Goal: Task Accomplishment & Management: Use online tool/utility

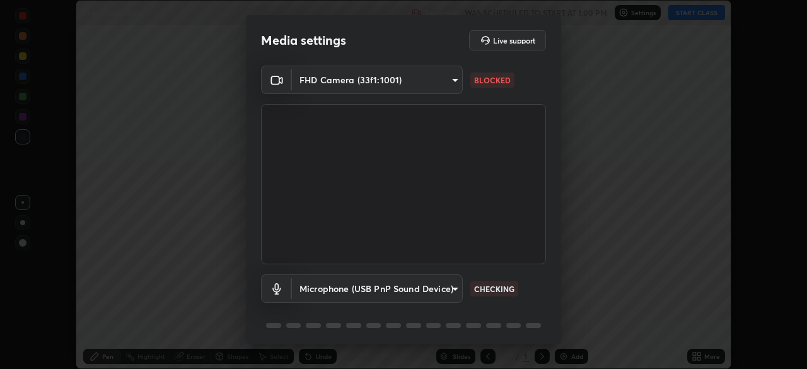
scroll to position [369, 807]
click at [456, 85] on body "Erase all Thermodynamics-17 Recording WAS SCHEDULED TO START AT 1:00 PM Setting…" at bounding box center [403, 184] width 807 height 369
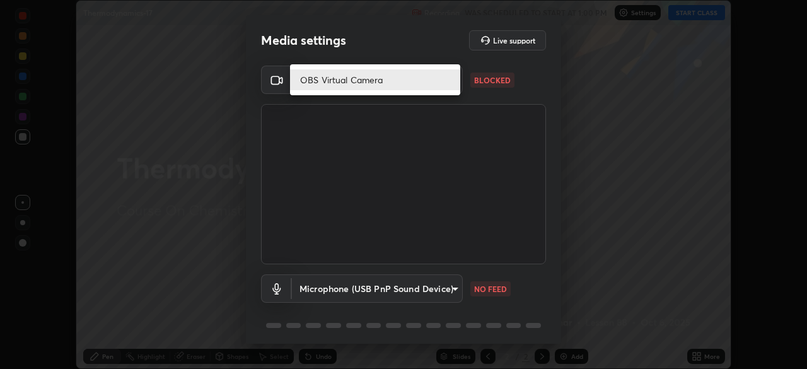
click at [454, 124] on div at bounding box center [403, 184] width 807 height 369
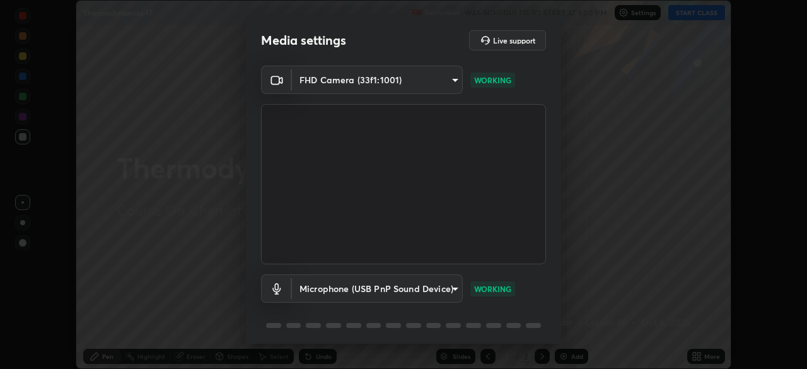
scroll to position [45, 0]
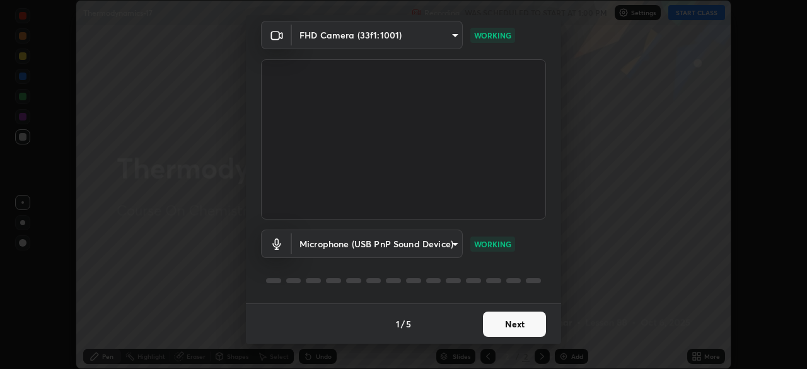
click at [520, 316] on button "Next" at bounding box center [514, 323] width 63 height 25
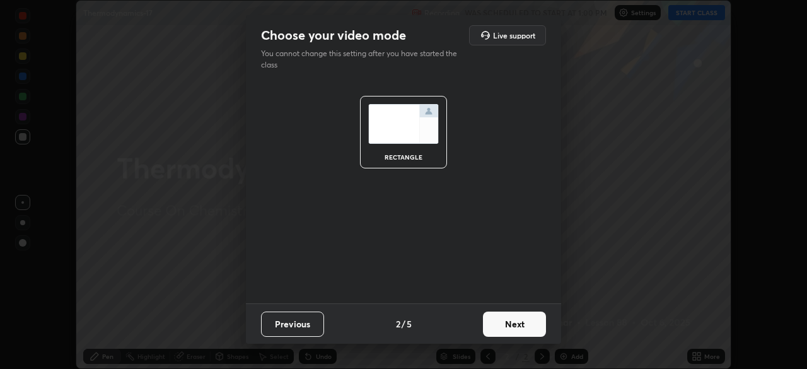
click at [525, 323] on button "Next" at bounding box center [514, 323] width 63 height 25
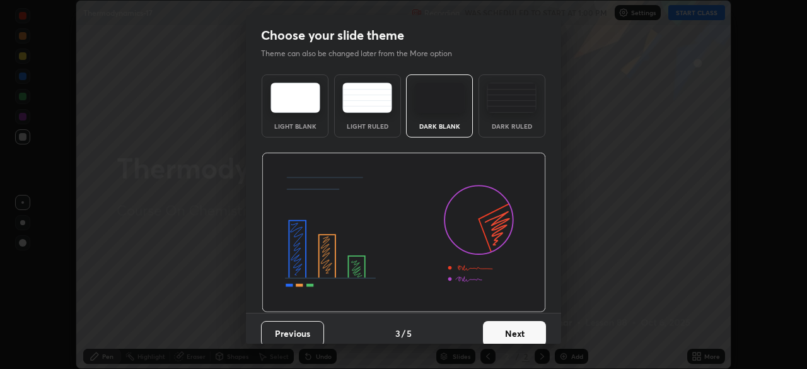
click at [523, 327] on button "Next" at bounding box center [514, 333] width 63 height 25
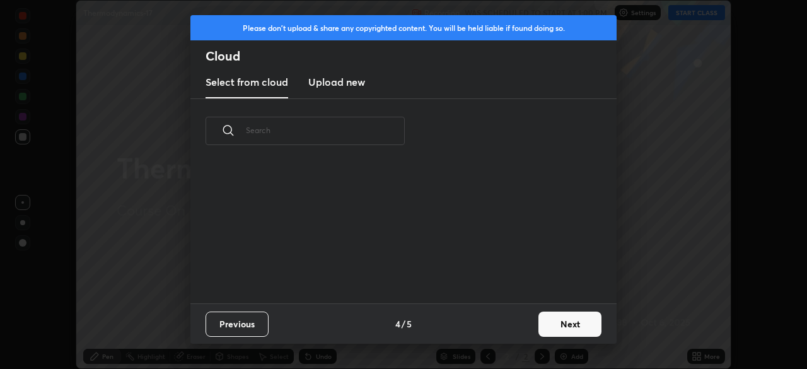
click at [547, 322] on button "Next" at bounding box center [569, 323] width 63 height 25
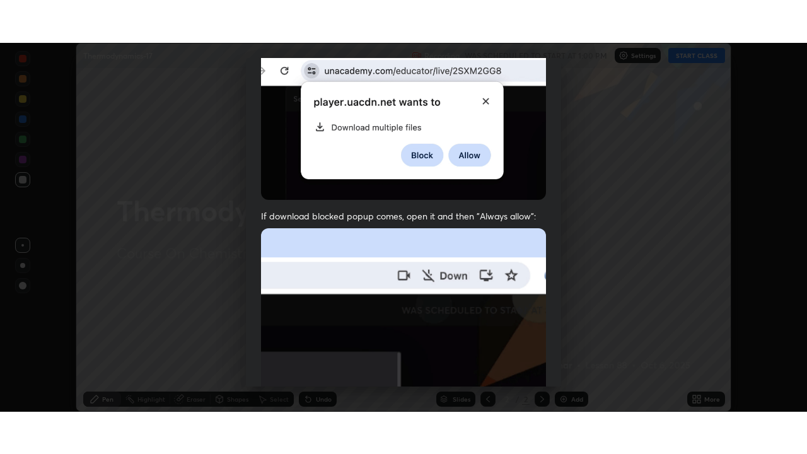
scroll to position [302, 0]
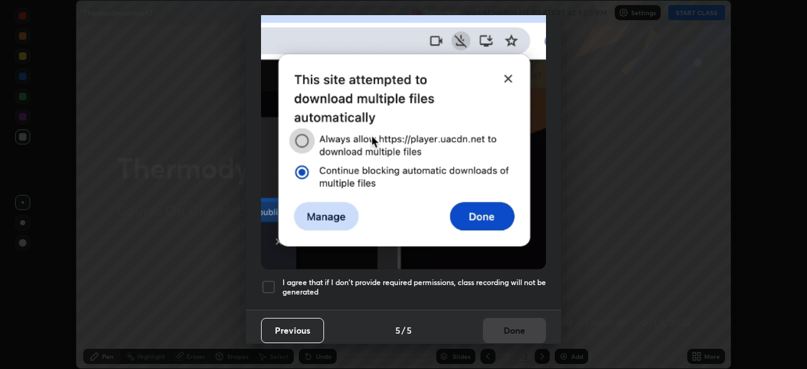
click at [531, 285] on h5 "I agree that if I don't provide required permissions, class recording will not …" at bounding box center [413, 287] width 263 height 20
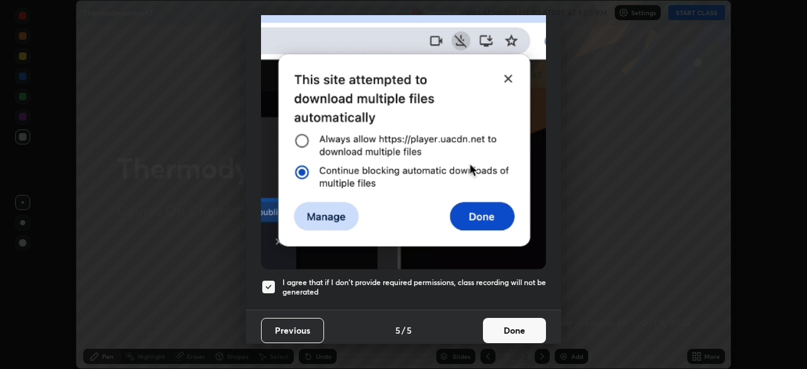
click at [520, 318] on button "Done" at bounding box center [514, 330] width 63 height 25
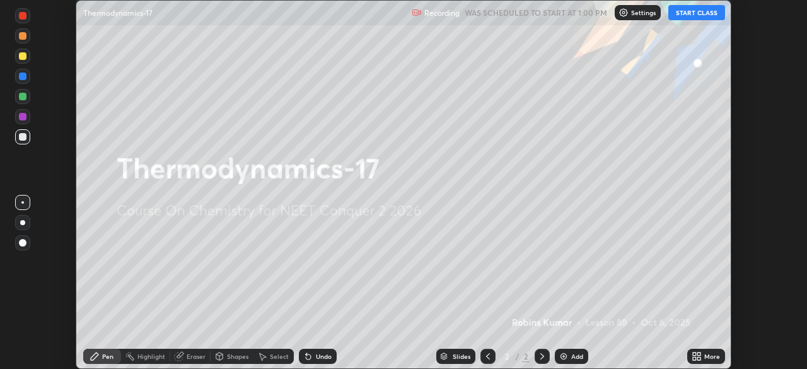
click at [712, 357] on div "More" at bounding box center [712, 356] width 16 height 6
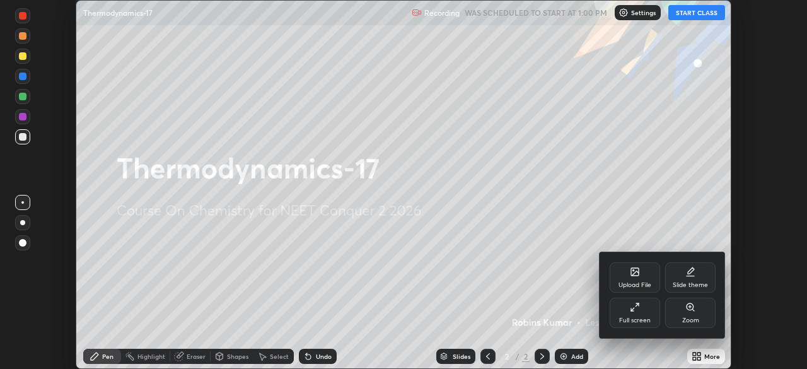
click at [640, 310] on div "Full screen" at bounding box center [635, 313] width 50 height 30
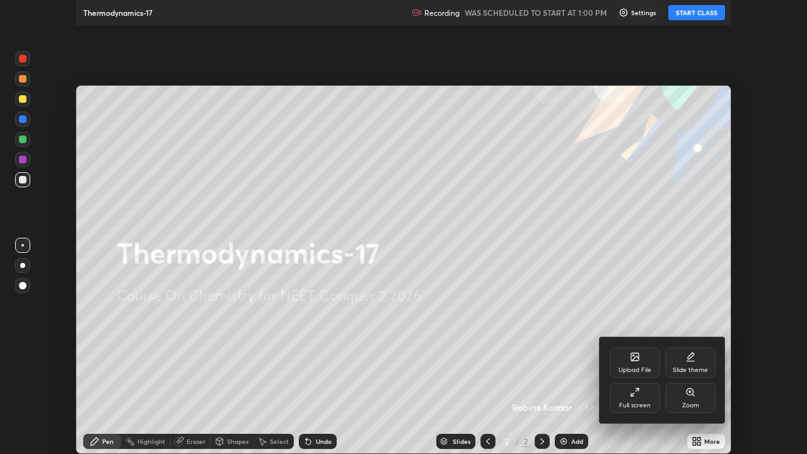
scroll to position [454, 807]
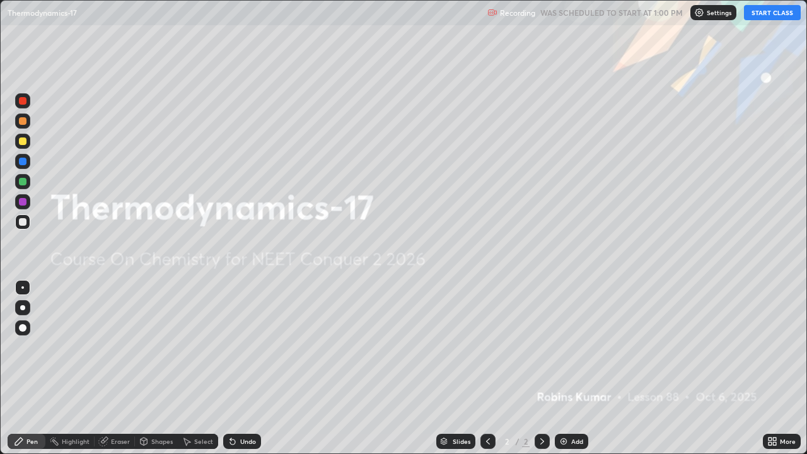
click at [767, 20] on button "START CLASS" at bounding box center [772, 12] width 57 height 15
click at [566, 368] on img at bounding box center [563, 441] width 10 height 10
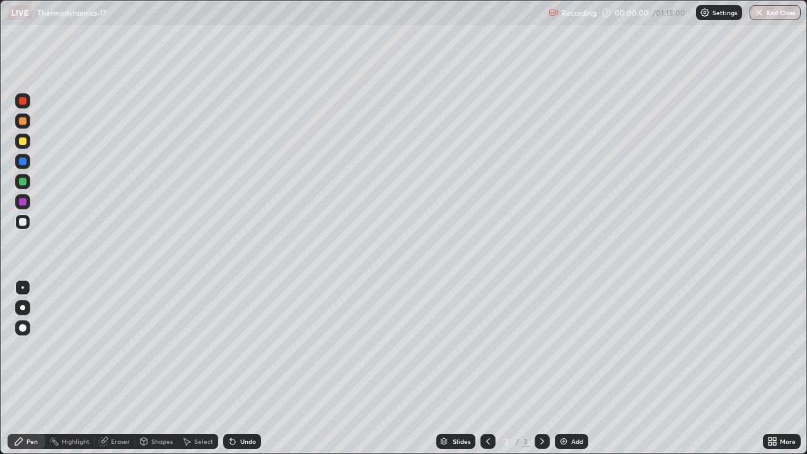
click at [566, 368] on img at bounding box center [563, 441] width 10 height 10
click at [567, 368] on img at bounding box center [563, 441] width 10 height 10
click at [569, 368] on div "Add" at bounding box center [571, 441] width 33 height 15
click at [568, 368] on div "Add" at bounding box center [571, 441] width 33 height 15
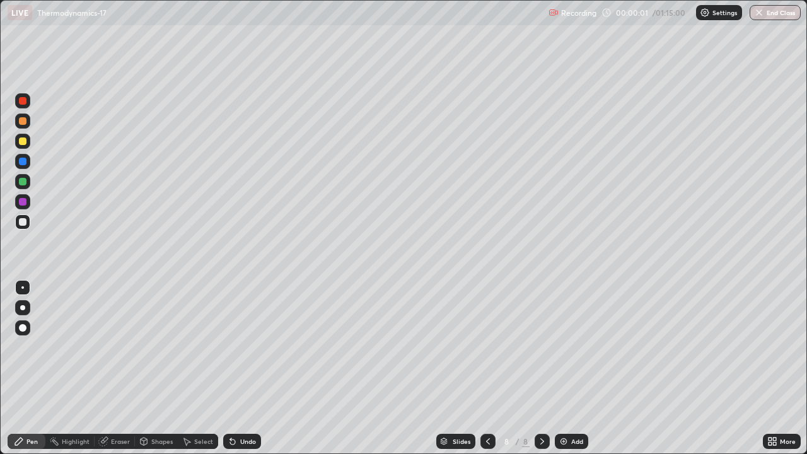
click at [571, 368] on div "Add" at bounding box center [577, 441] width 12 height 6
click at [569, 368] on div "Add" at bounding box center [571, 441] width 33 height 15
click at [570, 368] on div "Add" at bounding box center [571, 441] width 33 height 15
click at [487, 368] on div at bounding box center [487, 441] width 15 height 15
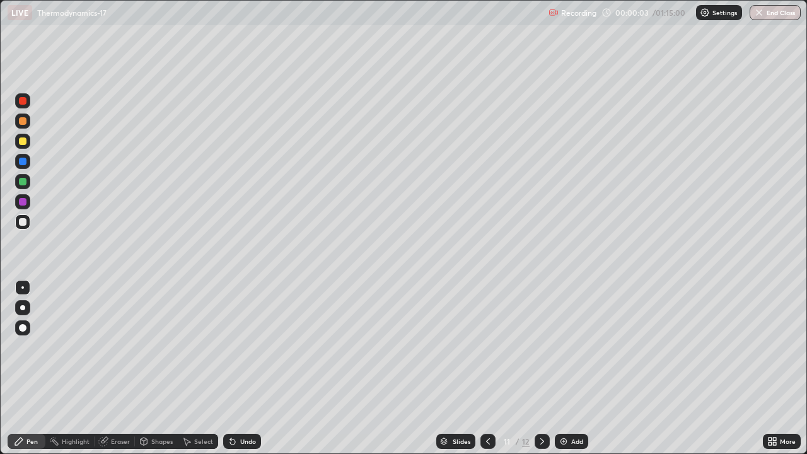
click at [487, 368] on icon at bounding box center [488, 441] width 10 height 10
click at [485, 368] on icon at bounding box center [488, 441] width 10 height 10
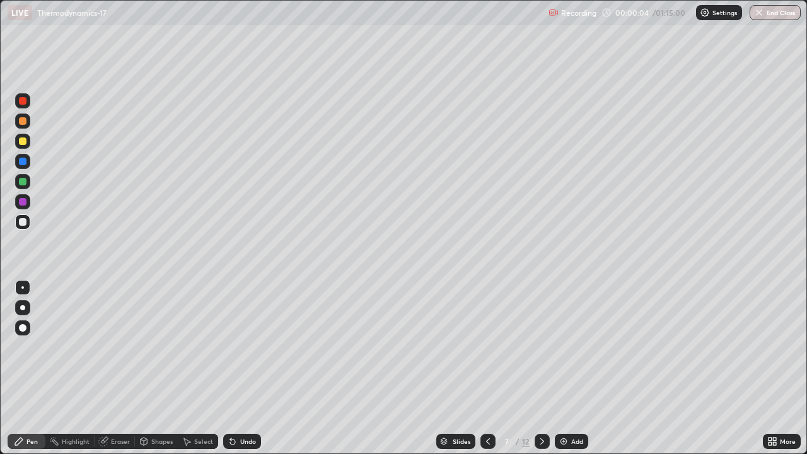
click at [486, 368] on icon at bounding box center [488, 441] width 4 height 6
click at [486, 368] on icon at bounding box center [488, 441] width 10 height 10
click at [489, 368] on div at bounding box center [487, 441] width 15 height 15
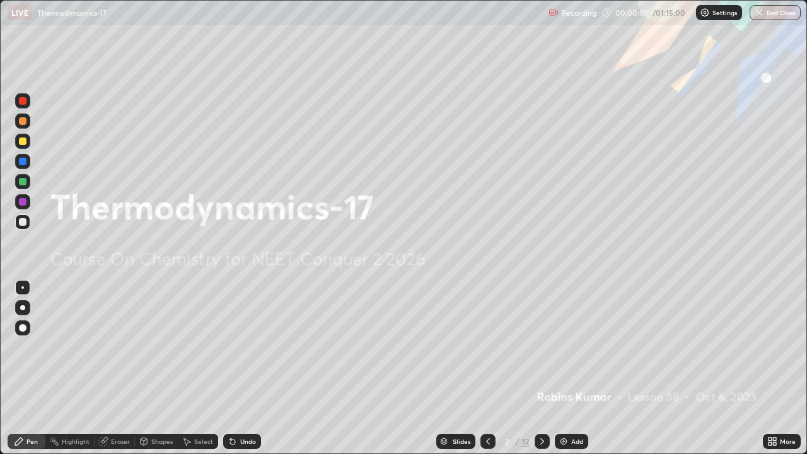
click at [542, 368] on icon at bounding box center [542, 441] width 10 height 10
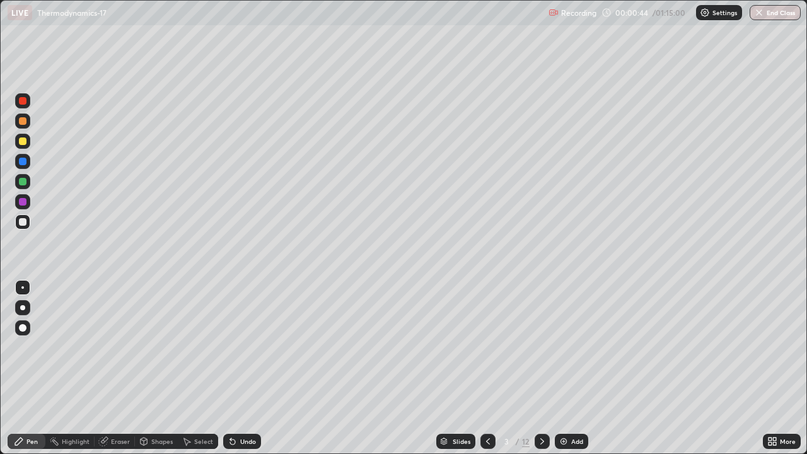
click at [23, 122] on div at bounding box center [23, 121] width 8 height 8
click at [23, 222] on div at bounding box center [23, 222] width 8 height 8
click at [27, 164] on div at bounding box center [22, 161] width 15 height 15
click at [23, 182] on div at bounding box center [23, 182] width 8 height 8
click at [23, 221] on div at bounding box center [23, 222] width 8 height 8
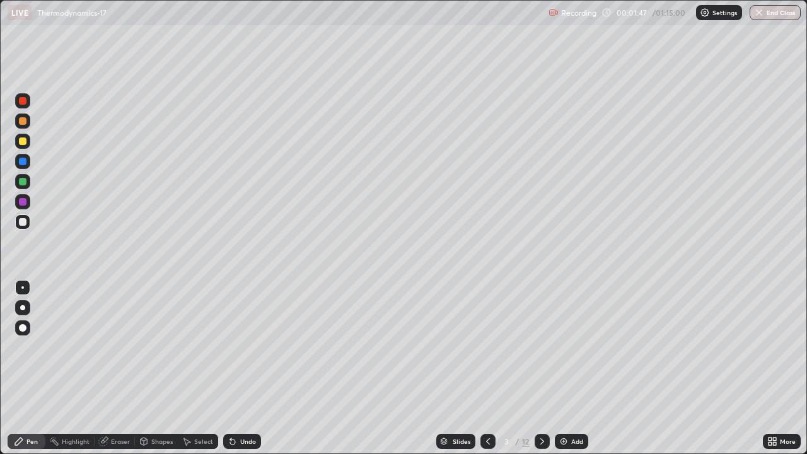
click at [23, 161] on div at bounding box center [23, 162] width 8 height 8
click at [169, 368] on div "Shapes" at bounding box center [161, 441] width 21 height 6
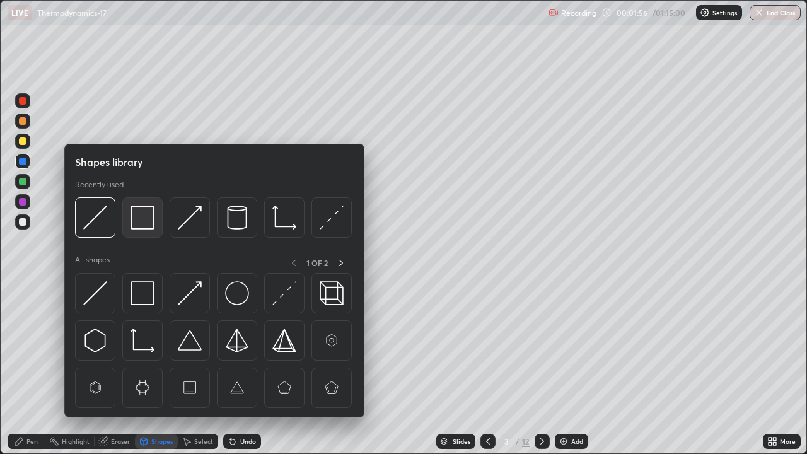
click at [131, 226] on img at bounding box center [142, 217] width 24 height 24
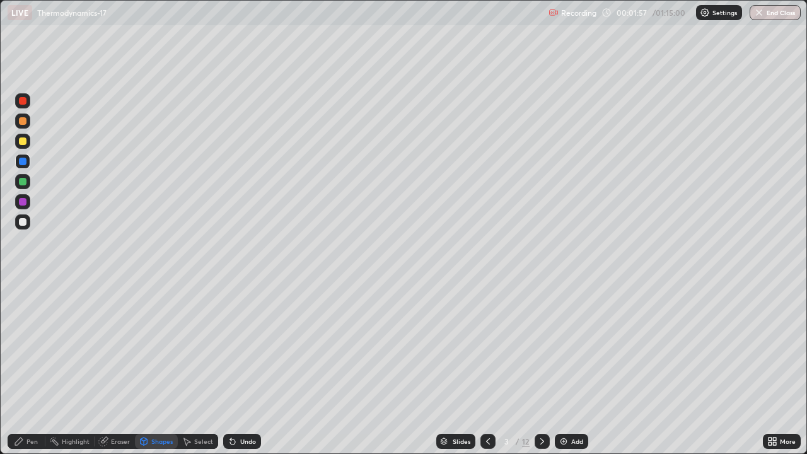
click at [23, 141] on div at bounding box center [23, 141] width 8 height 8
click at [34, 368] on div "Pen" at bounding box center [27, 441] width 38 height 15
click at [24, 104] on div at bounding box center [23, 101] width 8 height 8
click at [22, 223] on div at bounding box center [23, 222] width 8 height 8
click at [23, 182] on div at bounding box center [23, 182] width 8 height 8
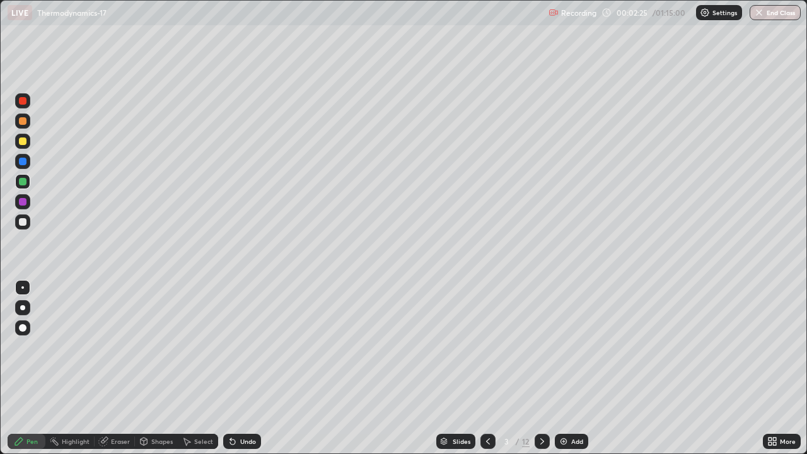
click at [161, 368] on div "Shapes" at bounding box center [161, 441] width 21 height 6
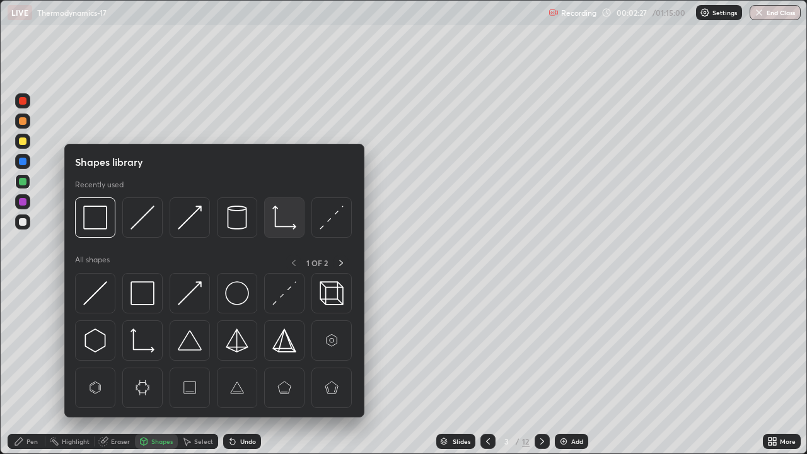
click at [274, 221] on img at bounding box center [284, 217] width 24 height 24
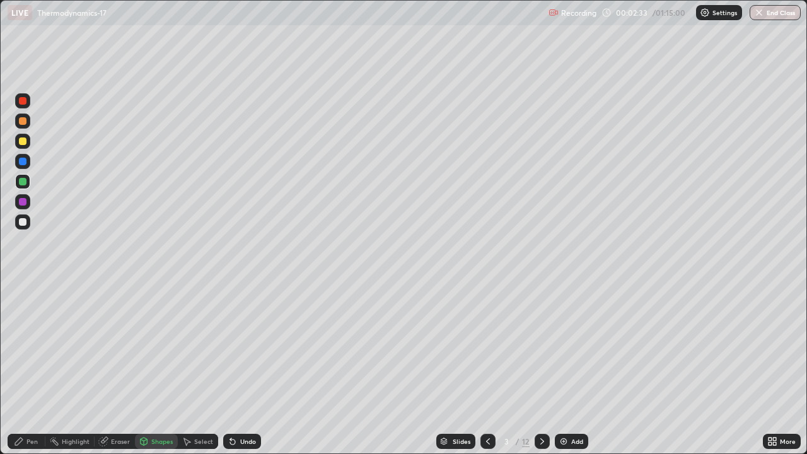
click at [22, 200] on div at bounding box center [23, 202] width 8 height 8
click at [34, 368] on div "Pen" at bounding box center [31, 441] width 11 height 6
click at [22, 124] on div at bounding box center [23, 121] width 8 height 8
click at [25, 146] on div at bounding box center [22, 141] width 15 height 15
click at [23, 101] on div at bounding box center [23, 101] width 8 height 8
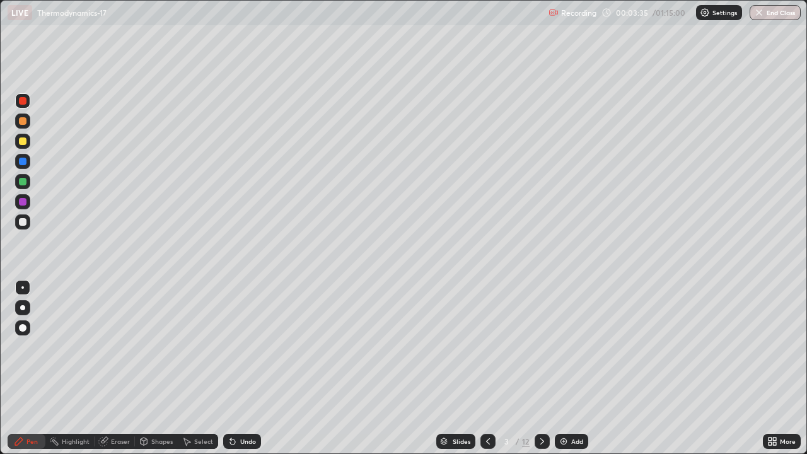
click at [28, 184] on div at bounding box center [22, 181] width 15 height 15
click at [23, 141] on div at bounding box center [23, 141] width 8 height 8
click at [245, 368] on div "Undo" at bounding box center [242, 441] width 38 height 15
click at [246, 368] on div "Undo" at bounding box center [248, 441] width 16 height 6
click at [248, 368] on div "Undo" at bounding box center [248, 441] width 16 height 6
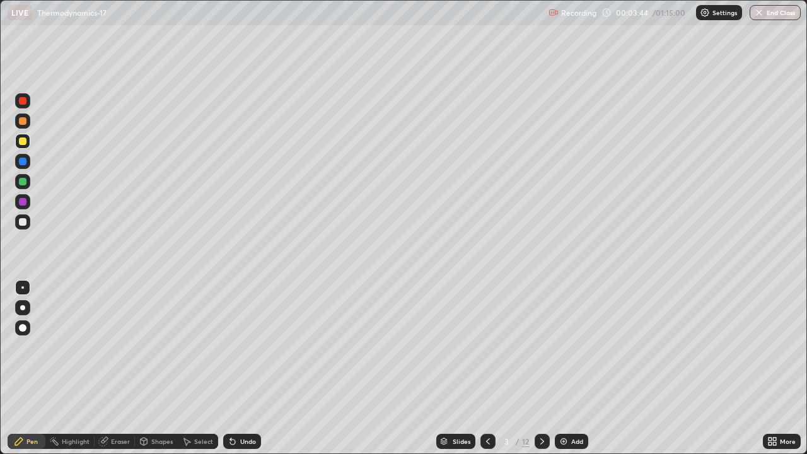
click at [23, 202] on div at bounding box center [23, 202] width 8 height 8
click at [23, 221] on div at bounding box center [23, 222] width 8 height 8
click at [24, 178] on div at bounding box center [23, 182] width 8 height 8
click at [21, 200] on div at bounding box center [23, 202] width 8 height 8
click at [20, 104] on div at bounding box center [23, 101] width 8 height 8
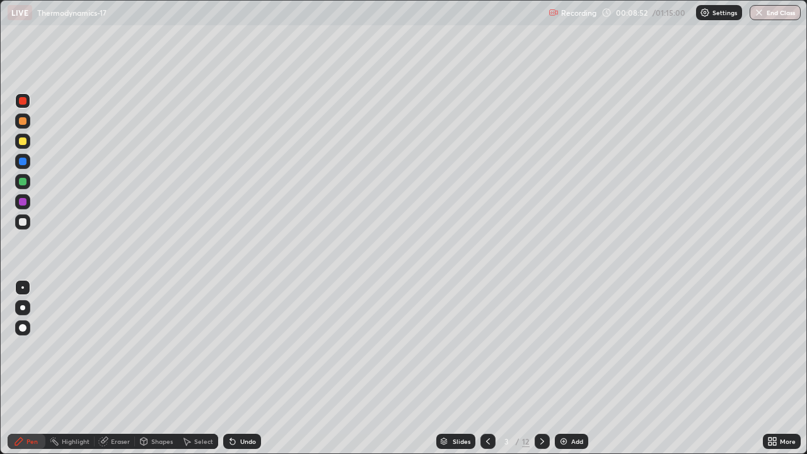
click at [75, 368] on div "Highlight" at bounding box center [69, 441] width 49 height 15
click at [24, 204] on div at bounding box center [23, 202] width 8 height 8
click at [542, 368] on icon at bounding box center [542, 441] width 10 height 10
click at [32, 368] on div "Pen" at bounding box center [31, 441] width 11 height 6
click at [23, 142] on div at bounding box center [23, 141] width 8 height 8
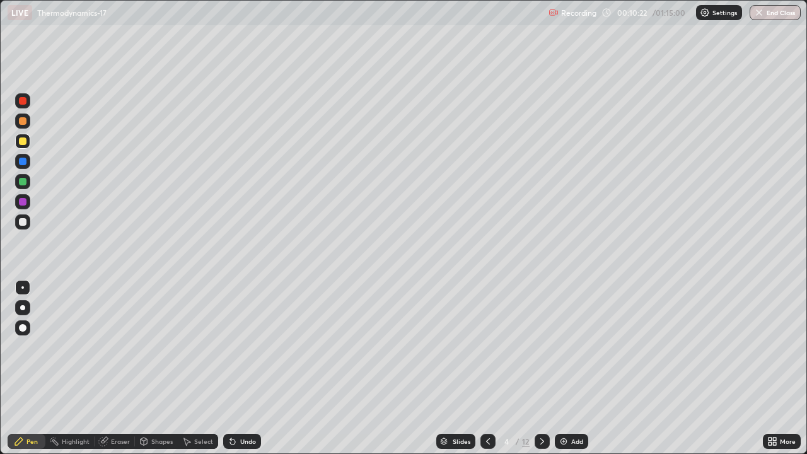
click at [25, 185] on div at bounding box center [22, 181] width 15 height 15
click at [27, 162] on div at bounding box center [22, 161] width 15 height 15
click at [24, 184] on div at bounding box center [23, 182] width 8 height 8
click at [23, 162] on div at bounding box center [23, 162] width 8 height 8
click at [25, 203] on div at bounding box center [23, 202] width 8 height 8
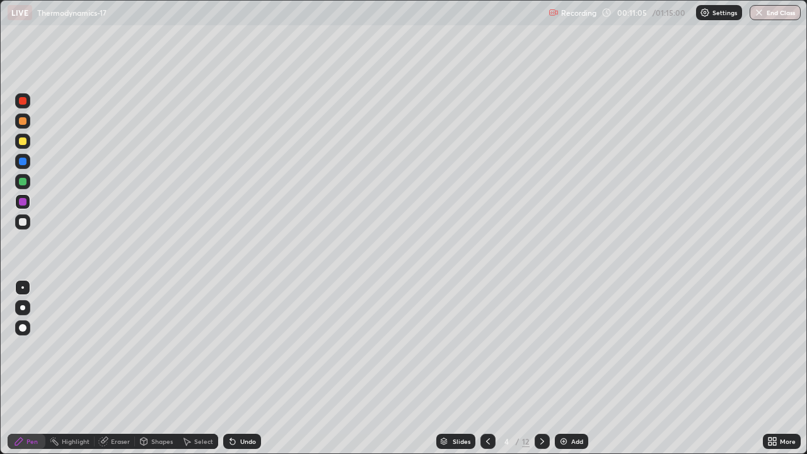
click at [24, 163] on div at bounding box center [23, 162] width 8 height 8
click at [27, 221] on div at bounding box center [22, 221] width 15 height 15
click at [20, 144] on div at bounding box center [23, 141] width 8 height 8
click at [248, 368] on div "Undo" at bounding box center [248, 441] width 16 height 6
click at [26, 205] on div at bounding box center [22, 201] width 15 height 15
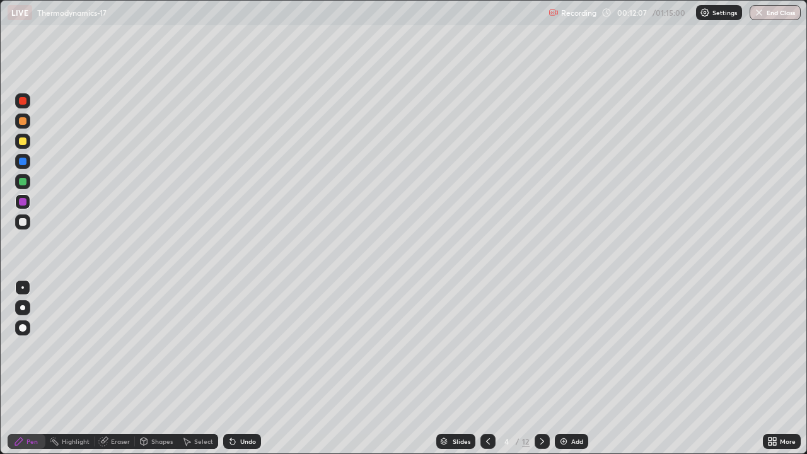
click at [23, 163] on div at bounding box center [23, 162] width 8 height 8
click at [24, 122] on div at bounding box center [23, 121] width 8 height 8
click at [24, 101] on div at bounding box center [23, 101] width 8 height 8
click at [27, 223] on div at bounding box center [22, 221] width 15 height 15
click at [166, 368] on div "Shapes" at bounding box center [156, 441] width 43 height 15
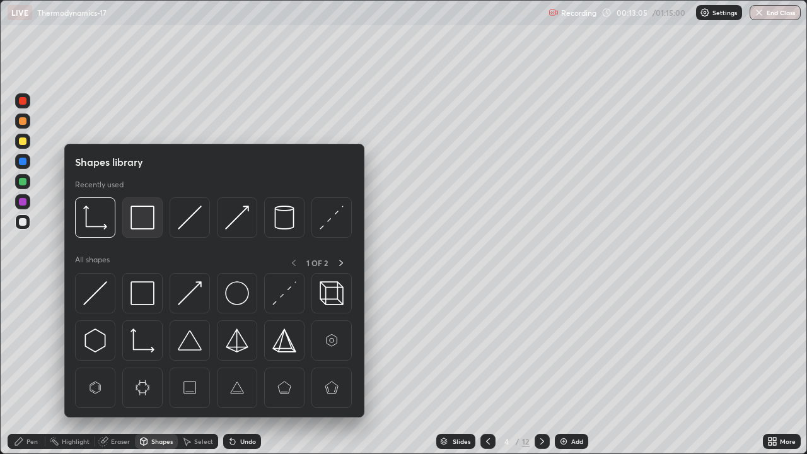
click at [144, 224] on img at bounding box center [142, 217] width 24 height 24
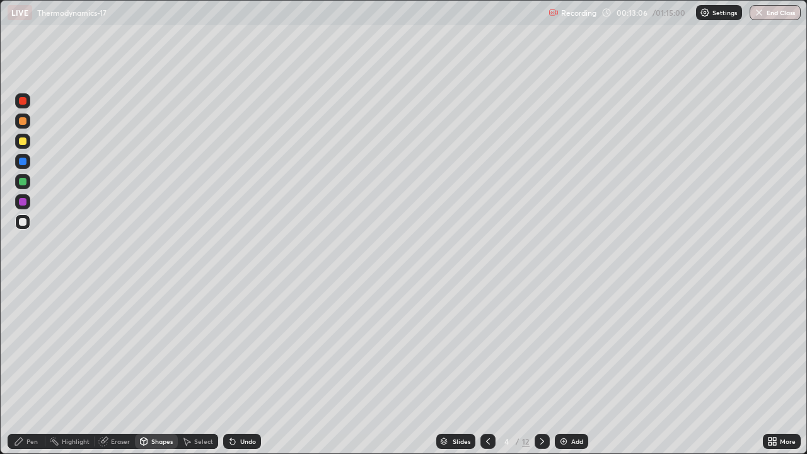
click at [23, 142] on div at bounding box center [23, 141] width 8 height 8
click at [32, 368] on div "Pen" at bounding box center [31, 441] width 11 height 6
click at [540, 368] on icon at bounding box center [542, 441] width 10 height 10
click at [23, 122] on div at bounding box center [23, 121] width 8 height 8
click at [23, 221] on div at bounding box center [23, 222] width 8 height 8
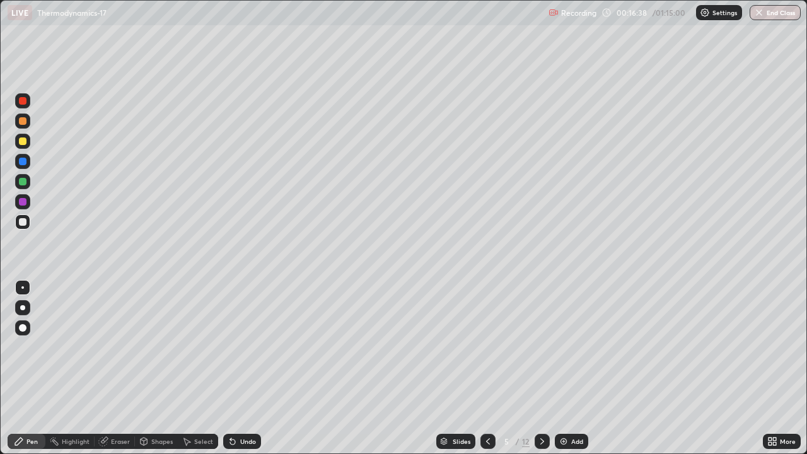
click at [23, 161] on div at bounding box center [23, 162] width 8 height 8
click at [233, 368] on icon at bounding box center [233, 441] width 10 height 10
click at [231, 368] on icon at bounding box center [232, 441] width 5 height 5
click at [23, 201] on div at bounding box center [23, 202] width 8 height 8
click at [24, 102] on div at bounding box center [23, 101] width 8 height 8
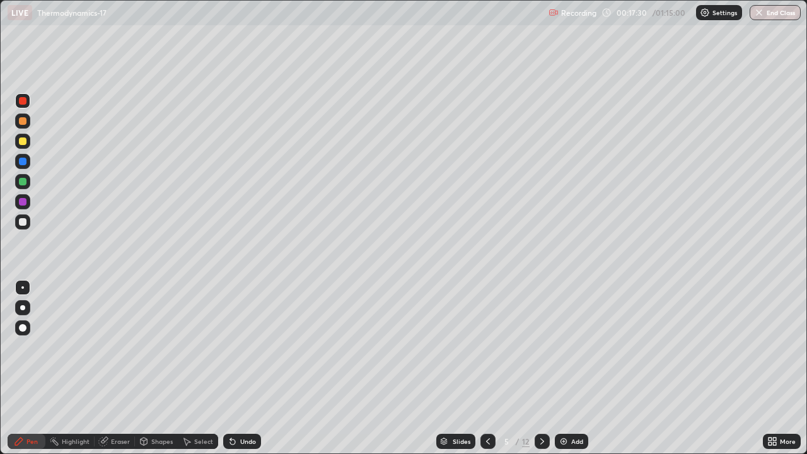
click at [27, 223] on div at bounding box center [22, 221] width 15 height 15
click at [255, 368] on div "Undo" at bounding box center [242, 441] width 38 height 15
click at [252, 368] on div "Undo" at bounding box center [248, 441] width 16 height 6
click at [248, 368] on div "Undo" at bounding box center [248, 441] width 16 height 6
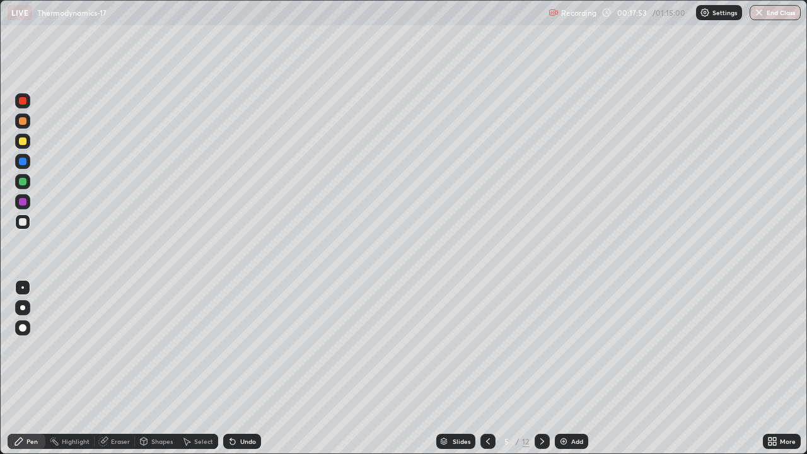
click at [245, 368] on div "Undo" at bounding box center [248, 441] width 16 height 6
click at [236, 368] on div "Undo" at bounding box center [242, 441] width 38 height 15
click at [23, 181] on div at bounding box center [23, 182] width 8 height 8
click at [24, 124] on div at bounding box center [23, 121] width 8 height 8
click at [21, 206] on div at bounding box center [22, 201] width 15 height 15
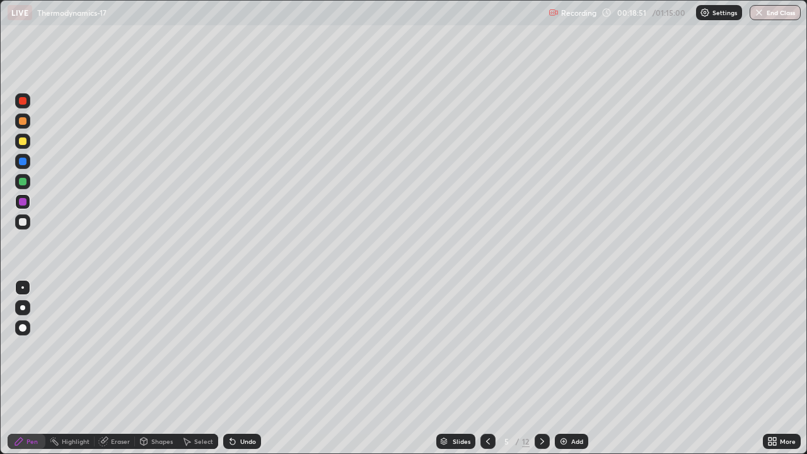
click at [25, 122] on div at bounding box center [23, 121] width 8 height 8
click at [23, 202] on div at bounding box center [23, 202] width 8 height 8
click at [250, 368] on div "Undo" at bounding box center [242, 441] width 38 height 15
click at [248, 368] on div "Undo" at bounding box center [239, 441] width 43 height 25
click at [27, 182] on div at bounding box center [22, 181] width 15 height 15
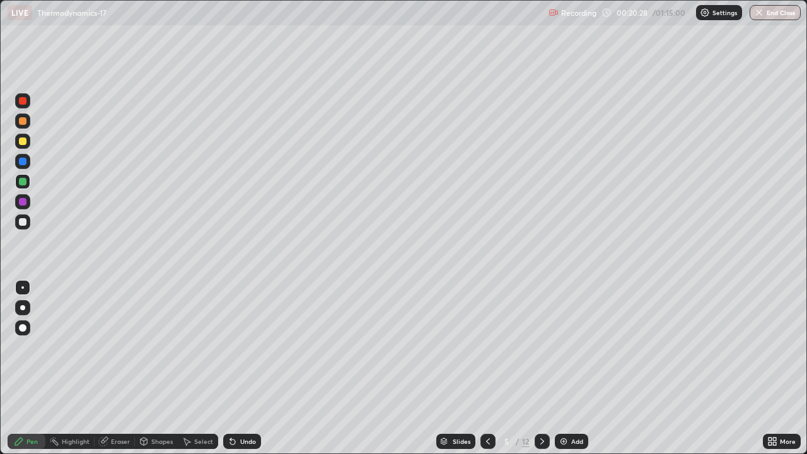
click at [251, 368] on div "Undo" at bounding box center [248, 441] width 16 height 6
click at [240, 368] on div "Undo" at bounding box center [248, 441] width 16 height 6
click at [28, 141] on div at bounding box center [22, 141] width 15 height 15
click at [115, 368] on div "Eraser" at bounding box center [120, 441] width 19 height 6
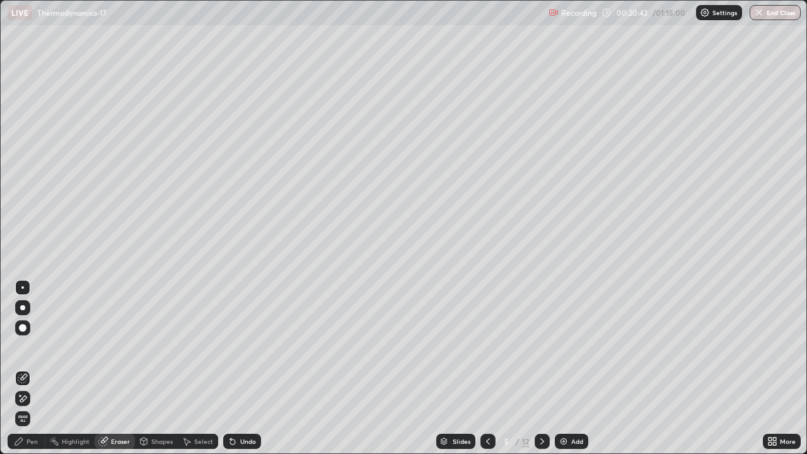
click at [37, 368] on div "Pen" at bounding box center [27, 441] width 38 height 15
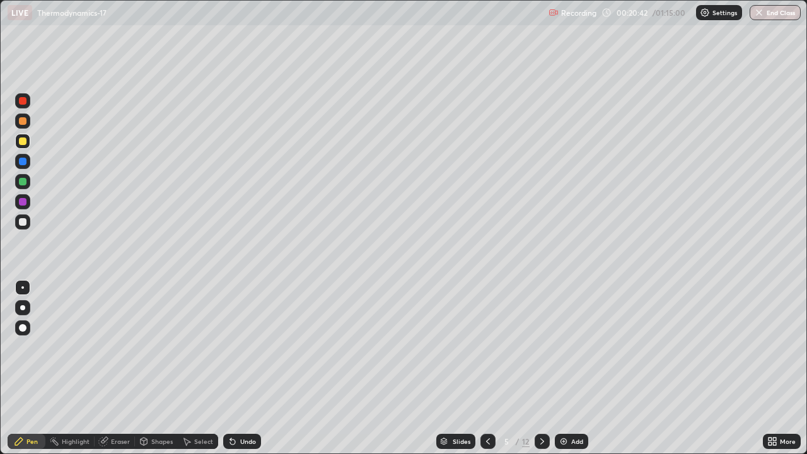
click at [23, 201] on div at bounding box center [23, 202] width 8 height 8
click at [30, 222] on div at bounding box center [22, 221] width 15 height 15
click at [23, 101] on div at bounding box center [23, 101] width 8 height 8
click at [25, 141] on div at bounding box center [23, 141] width 8 height 8
click at [27, 182] on div at bounding box center [22, 181] width 15 height 15
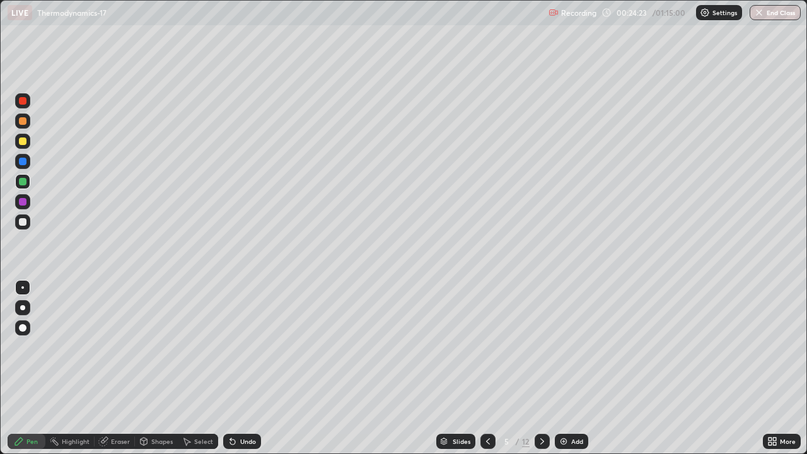
click at [84, 368] on div "Highlight" at bounding box center [76, 441] width 28 height 6
click at [73, 368] on div "Highlight" at bounding box center [76, 441] width 28 height 6
click at [15, 121] on div at bounding box center [22, 120] width 15 height 15
click at [25, 209] on div at bounding box center [22, 201] width 15 height 15
click at [540, 368] on icon at bounding box center [542, 441] width 10 height 10
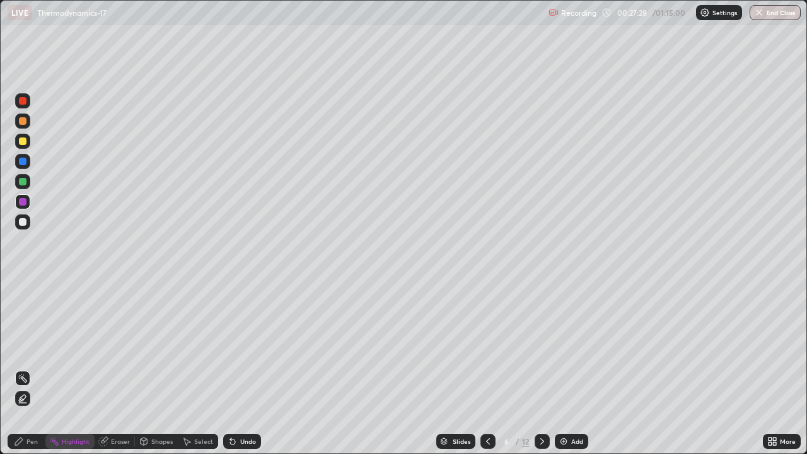
click at [28, 368] on div "Pen" at bounding box center [27, 441] width 38 height 15
click at [23, 122] on div at bounding box center [23, 121] width 8 height 8
click at [22, 221] on div at bounding box center [23, 222] width 8 height 8
click at [23, 164] on div at bounding box center [23, 162] width 8 height 8
click at [24, 221] on div at bounding box center [23, 222] width 8 height 8
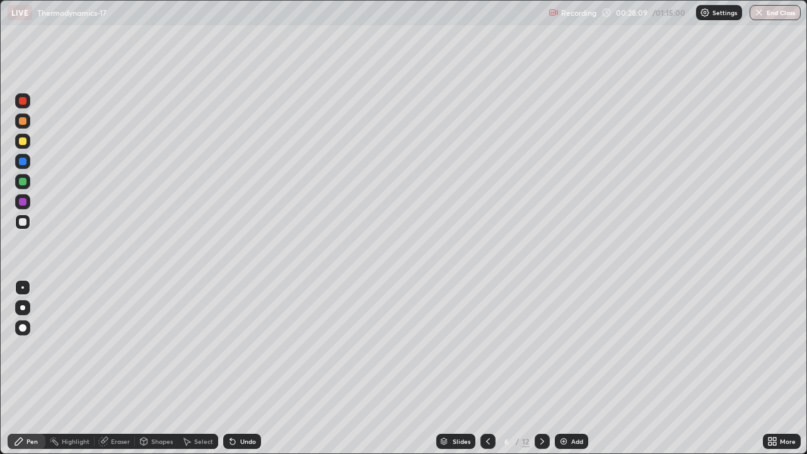
click at [24, 144] on div at bounding box center [23, 141] width 8 height 8
click at [27, 162] on div at bounding box center [22, 161] width 15 height 15
click at [235, 368] on div "Undo" at bounding box center [242, 441] width 38 height 15
click at [236, 368] on div "Undo" at bounding box center [242, 441] width 38 height 15
click at [232, 368] on div "Undo" at bounding box center [242, 441] width 38 height 15
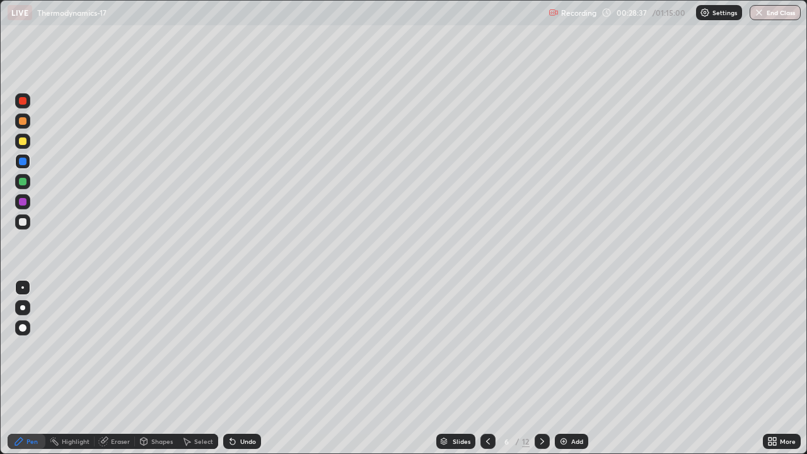
click at [23, 222] on div at bounding box center [23, 222] width 8 height 8
click at [27, 182] on div at bounding box center [22, 181] width 15 height 15
click at [23, 202] on div at bounding box center [23, 202] width 8 height 8
click at [22, 166] on div at bounding box center [22, 161] width 15 height 15
click at [21, 141] on div at bounding box center [23, 141] width 8 height 8
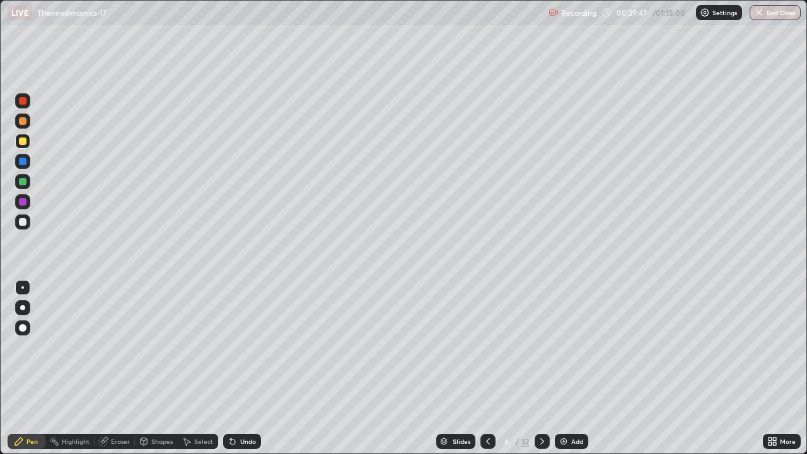
click at [23, 182] on div at bounding box center [23, 182] width 8 height 8
click at [24, 103] on div at bounding box center [23, 101] width 8 height 8
click at [158, 368] on div "Shapes" at bounding box center [161, 441] width 21 height 6
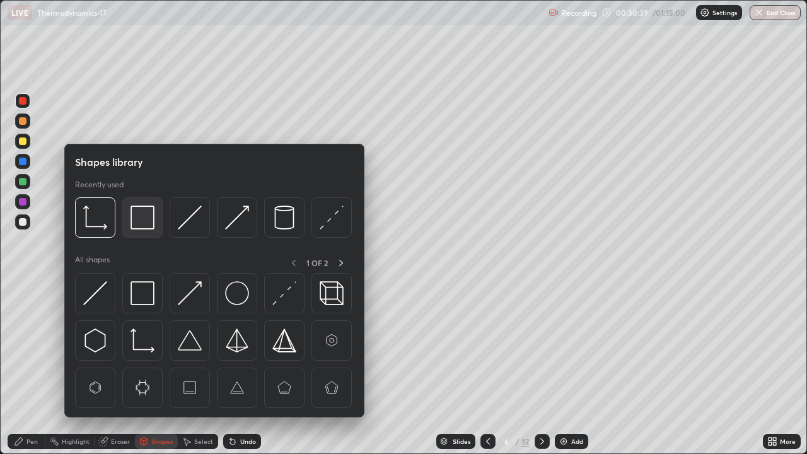
click at [149, 230] on div at bounding box center [142, 217] width 40 height 40
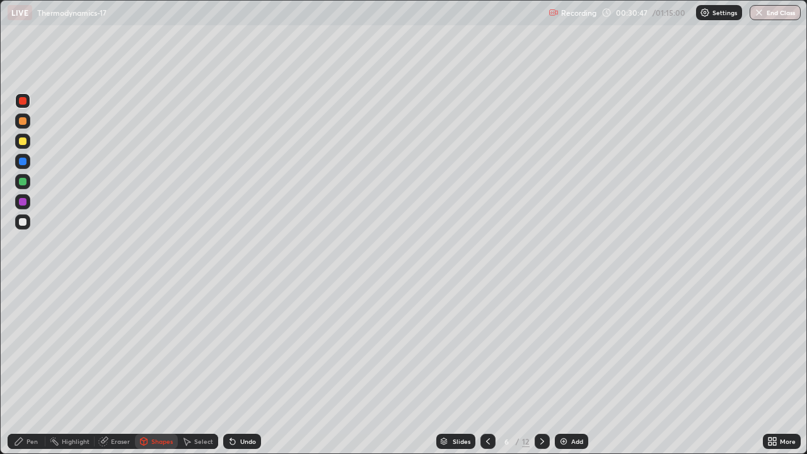
click at [32, 368] on div "Pen" at bounding box center [31, 441] width 11 height 6
click at [21, 200] on div at bounding box center [23, 202] width 8 height 8
click at [30, 122] on div at bounding box center [22, 120] width 15 height 15
click at [23, 222] on div at bounding box center [23, 222] width 8 height 8
click at [251, 368] on div "Undo" at bounding box center [242, 441] width 38 height 15
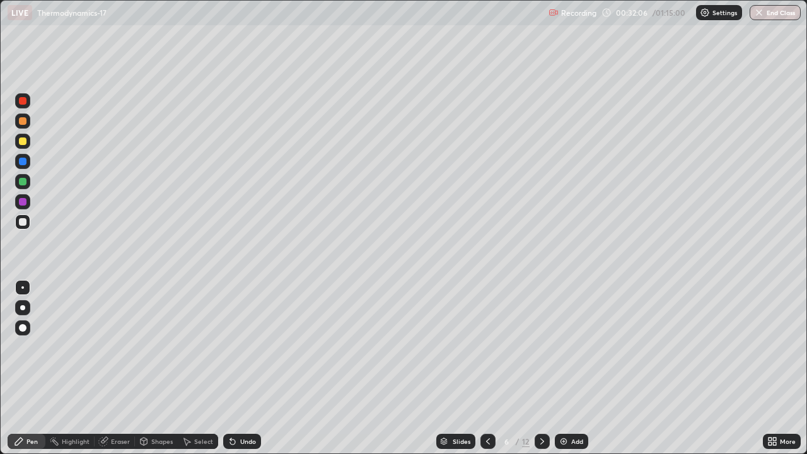
click at [250, 368] on div "Undo" at bounding box center [242, 441] width 38 height 15
click at [252, 368] on div "Undo" at bounding box center [242, 441] width 38 height 15
click at [118, 368] on div "Eraser" at bounding box center [115, 441] width 40 height 15
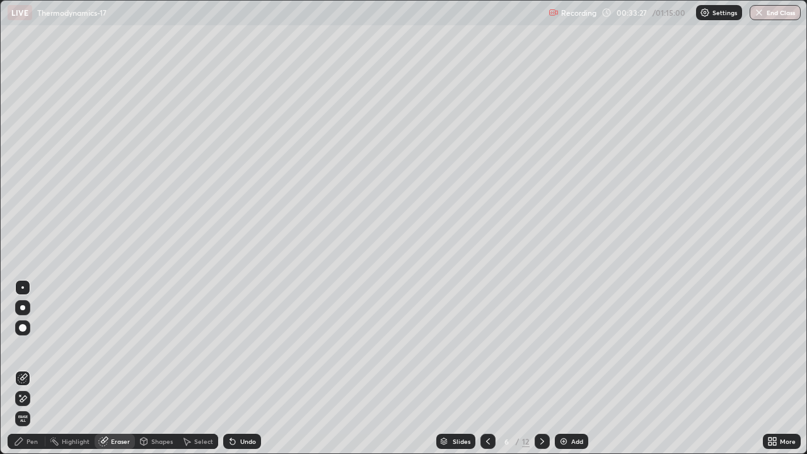
click at [35, 368] on div "Pen" at bounding box center [27, 441] width 38 height 15
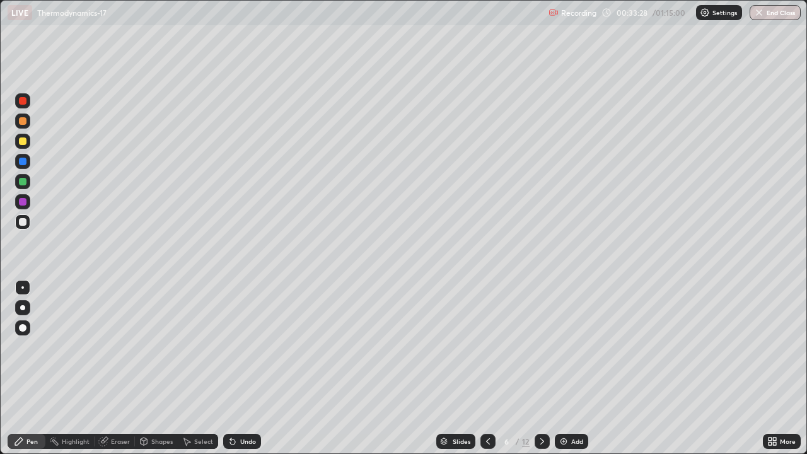
click at [21, 183] on div at bounding box center [23, 182] width 8 height 8
click at [539, 368] on icon at bounding box center [542, 441] width 10 height 10
click at [22, 146] on div at bounding box center [22, 141] width 15 height 15
click at [241, 368] on div "Undo" at bounding box center [248, 441] width 16 height 6
click at [26, 201] on div at bounding box center [23, 202] width 8 height 8
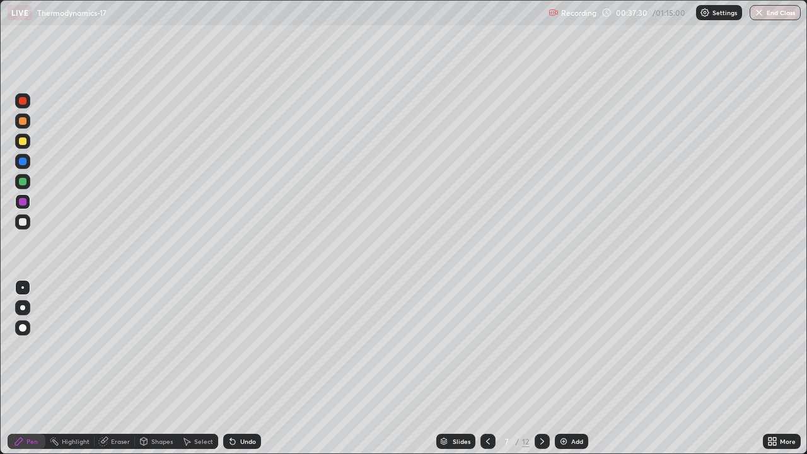
click at [119, 368] on div "Eraser" at bounding box center [120, 441] width 19 height 6
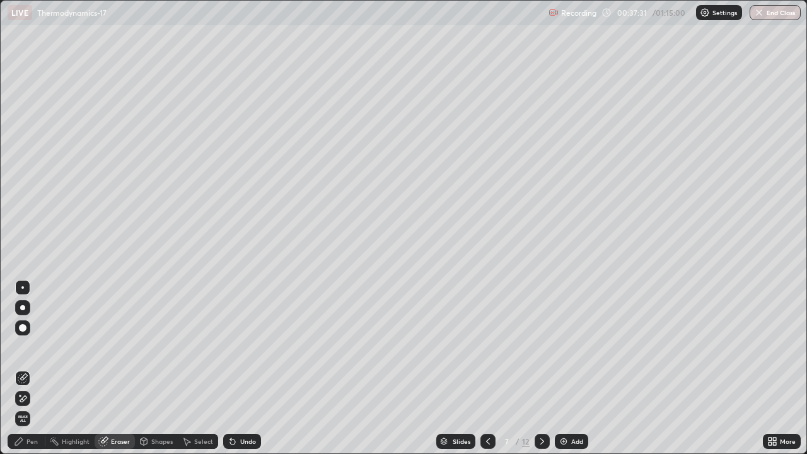
click at [20, 368] on icon at bounding box center [20, 395] width 1 height 1
click at [482, 368] on div at bounding box center [487, 441] width 15 height 15
click at [29, 368] on div "Pen" at bounding box center [31, 441] width 11 height 6
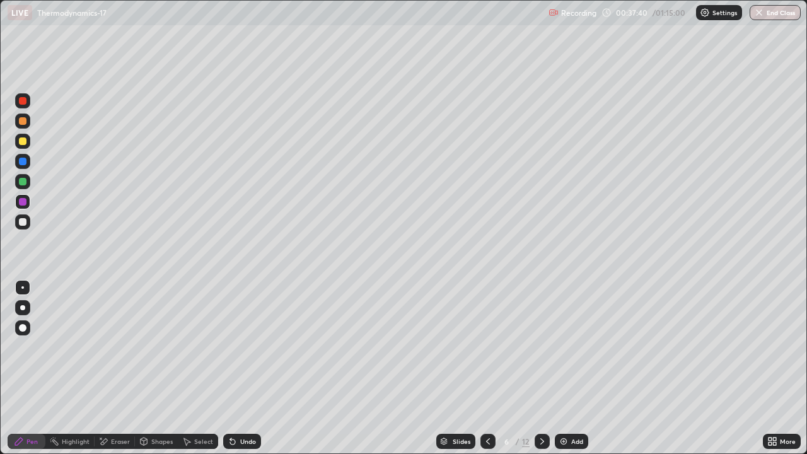
click at [23, 96] on div at bounding box center [22, 100] width 15 height 15
click at [74, 368] on div "Highlight" at bounding box center [76, 441] width 28 height 6
click at [24, 126] on div at bounding box center [22, 120] width 15 height 15
click at [545, 368] on div at bounding box center [542, 441] width 15 height 15
click at [25, 368] on div "Pen" at bounding box center [27, 441] width 38 height 15
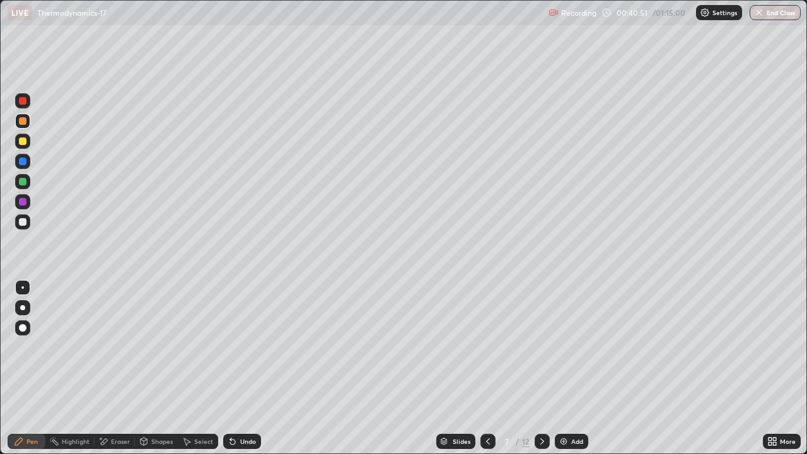
click at [23, 142] on div at bounding box center [23, 141] width 8 height 8
click at [25, 182] on div at bounding box center [23, 182] width 8 height 8
click at [24, 220] on div at bounding box center [23, 222] width 8 height 8
click at [24, 202] on div at bounding box center [23, 202] width 8 height 8
click at [24, 180] on div at bounding box center [23, 182] width 8 height 8
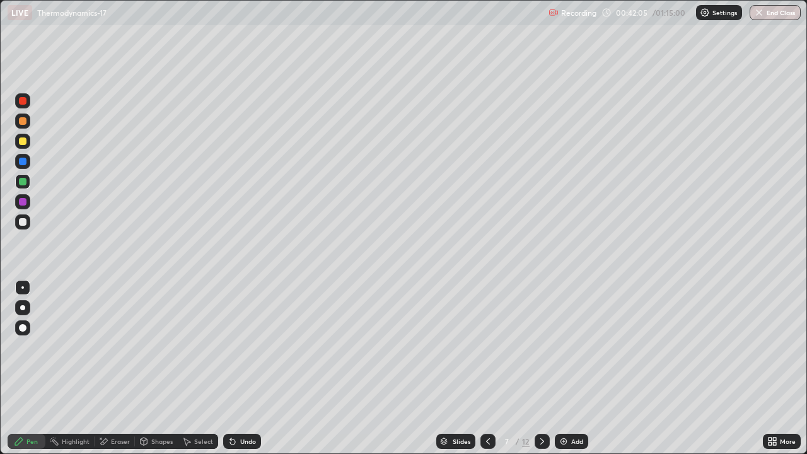
click at [24, 162] on div at bounding box center [23, 162] width 8 height 8
click at [28, 203] on div at bounding box center [22, 201] width 15 height 15
click at [25, 163] on div at bounding box center [23, 162] width 8 height 8
click at [109, 368] on div "Eraser" at bounding box center [115, 441] width 40 height 15
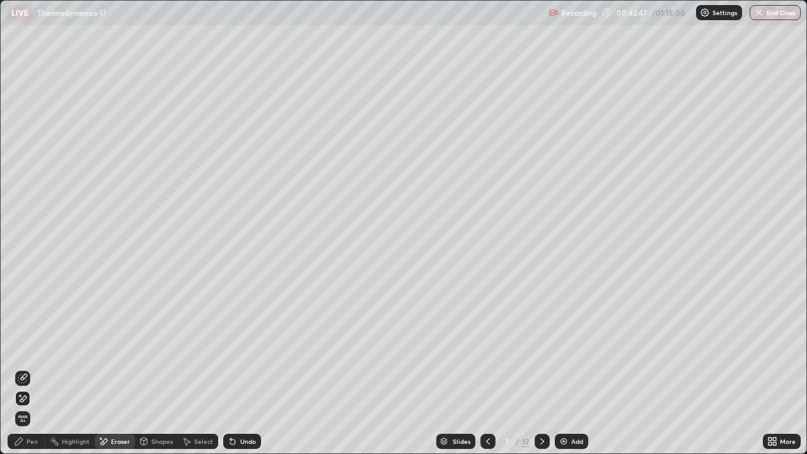
click at [26, 368] on div "Pen" at bounding box center [27, 441] width 38 height 15
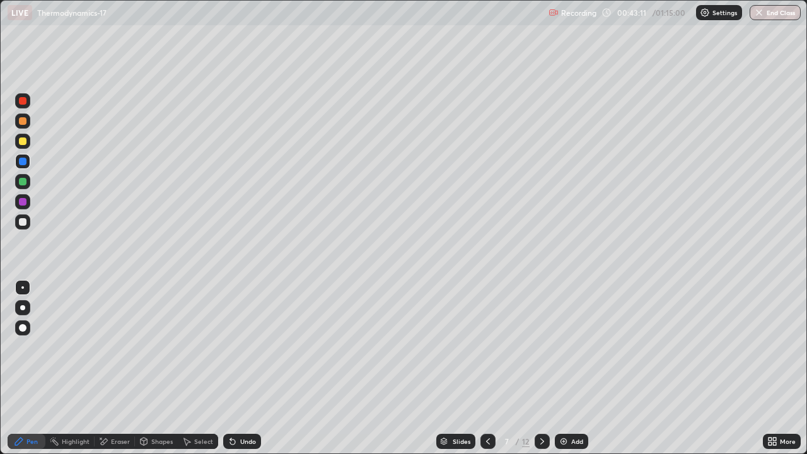
click at [236, 368] on icon at bounding box center [233, 441] width 10 height 10
click at [113, 368] on div "Eraser" at bounding box center [120, 441] width 19 height 6
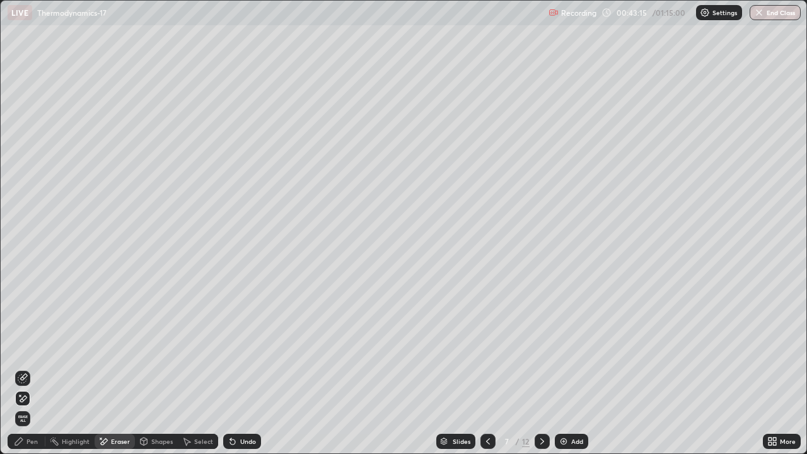
click at [28, 368] on div "Pen" at bounding box center [27, 441] width 38 height 15
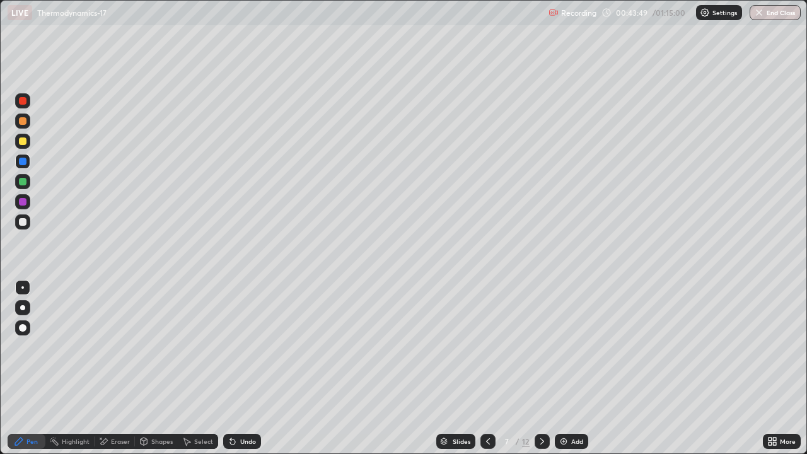
click at [24, 122] on div at bounding box center [23, 121] width 8 height 8
click at [253, 368] on div "Undo" at bounding box center [239, 441] width 43 height 25
click at [254, 368] on div "Undo" at bounding box center [239, 441] width 43 height 25
click at [252, 368] on div "Undo" at bounding box center [239, 441] width 43 height 25
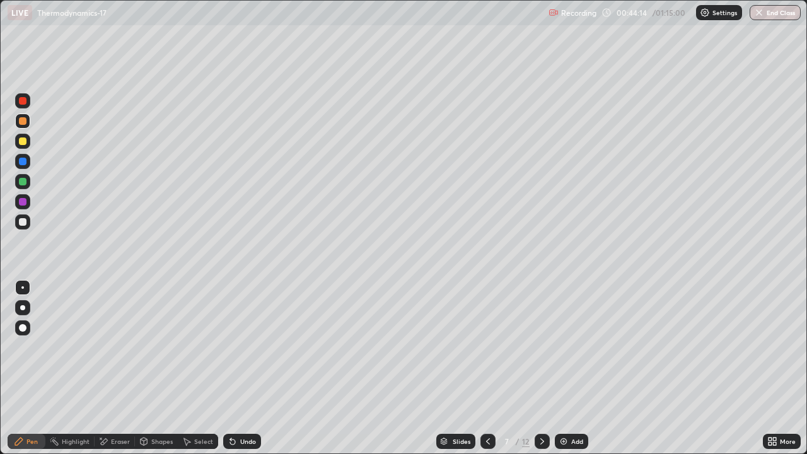
click at [252, 368] on div "Undo" at bounding box center [239, 441] width 43 height 25
click at [254, 368] on div "Undo" at bounding box center [242, 441] width 38 height 15
click at [253, 368] on div "Undo" at bounding box center [239, 441] width 43 height 25
click at [248, 368] on div "Undo" at bounding box center [242, 441] width 38 height 15
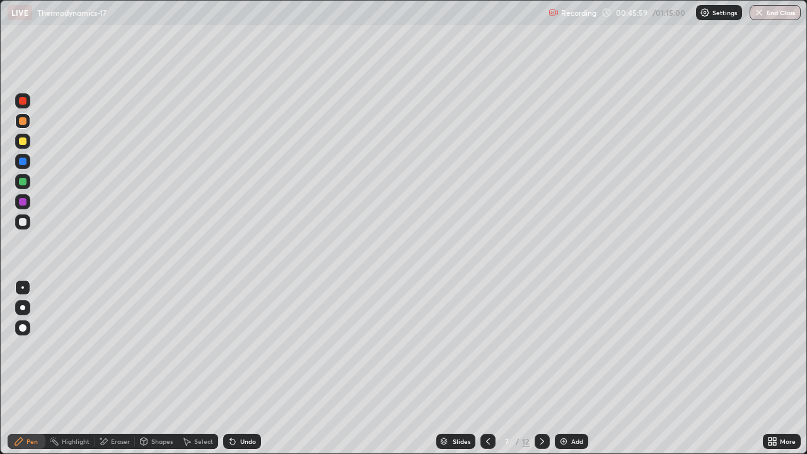
click at [79, 368] on div "Highlight" at bounding box center [76, 441] width 28 height 6
click at [20, 142] on div at bounding box center [23, 141] width 8 height 8
click at [16, 368] on icon at bounding box center [19, 441] width 8 height 8
click at [21, 203] on div at bounding box center [23, 202] width 8 height 8
click at [20, 100] on div at bounding box center [23, 101] width 8 height 8
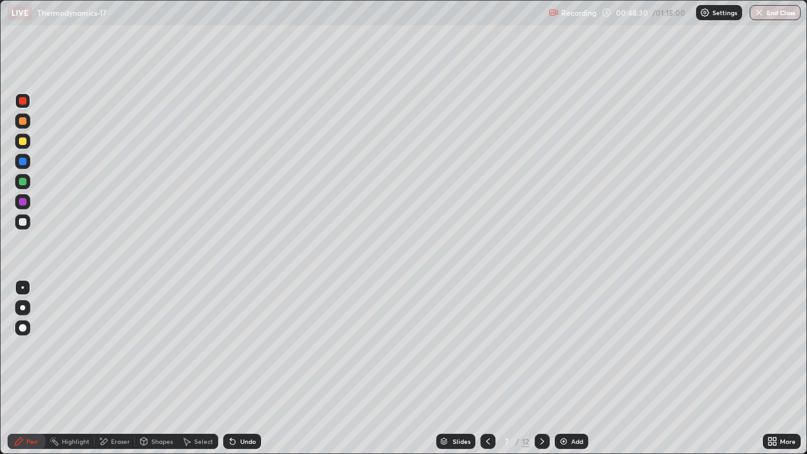
click at [25, 224] on div at bounding box center [23, 222] width 8 height 8
click at [24, 142] on div at bounding box center [23, 141] width 8 height 8
click at [248, 368] on div "Undo" at bounding box center [248, 441] width 16 height 6
click at [240, 368] on div "Undo" at bounding box center [248, 441] width 16 height 6
click at [543, 368] on div at bounding box center [542, 441] width 15 height 15
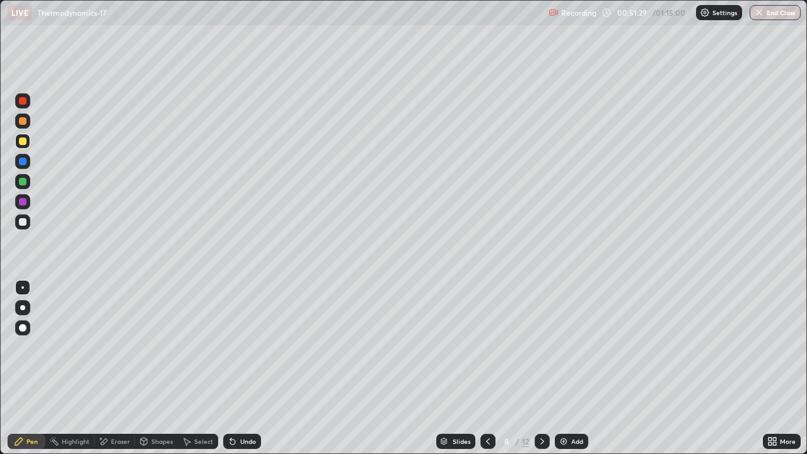
click at [24, 121] on div at bounding box center [23, 121] width 8 height 8
click at [25, 144] on div at bounding box center [23, 141] width 8 height 8
click at [24, 223] on div at bounding box center [23, 222] width 8 height 8
click at [240, 368] on div "Undo" at bounding box center [248, 441] width 16 height 6
click at [23, 101] on div at bounding box center [23, 101] width 8 height 8
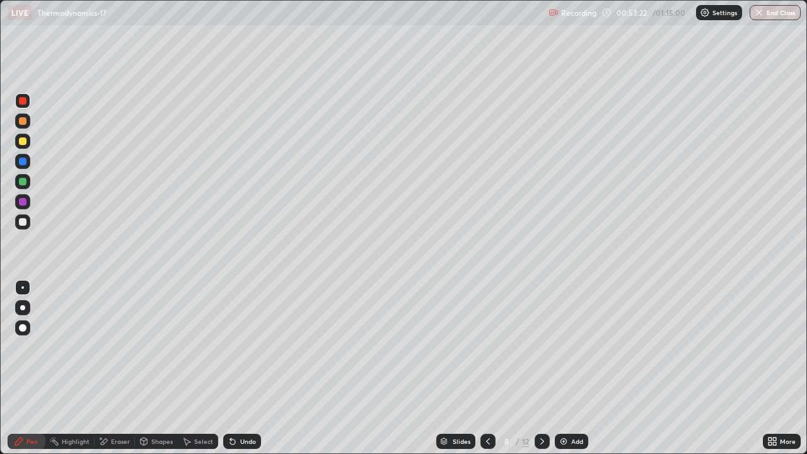
click at [23, 182] on div at bounding box center [23, 182] width 8 height 8
click at [245, 368] on div "Undo" at bounding box center [248, 441] width 16 height 6
click at [25, 203] on div at bounding box center [23, 202] width 8 height 8
click at [23, 121] on div at bounding box center [23, 121] width 8 height 8
click at [502, 140] on button "Undo" at bounding box center [520, 143] width 37 height 15
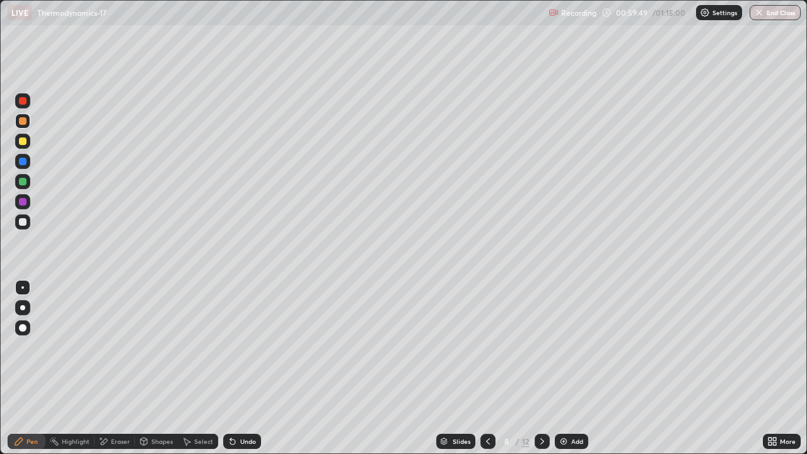
click at [21, 224] on div at bounding box center [23, 222] width 8 height 8
click at [194, 368] on div "Select" at bounding box center [198, 441] width 40 height 15
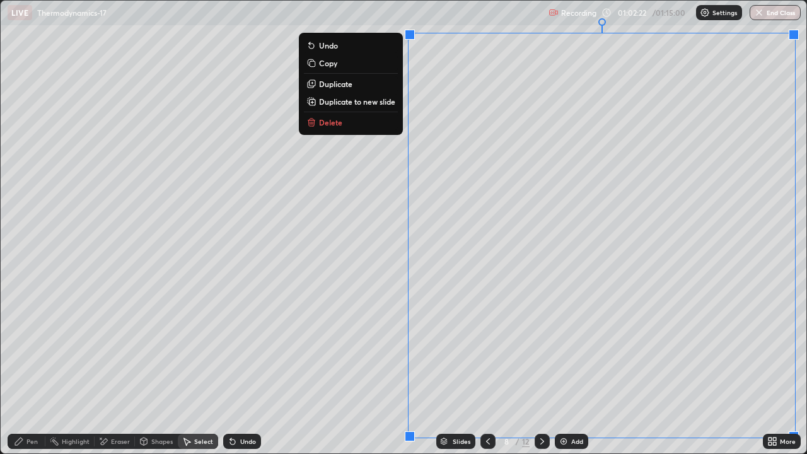
click at [364, 101] on p "Duplicate to new slide" at bounding box center [357, 101] width 76 height 10
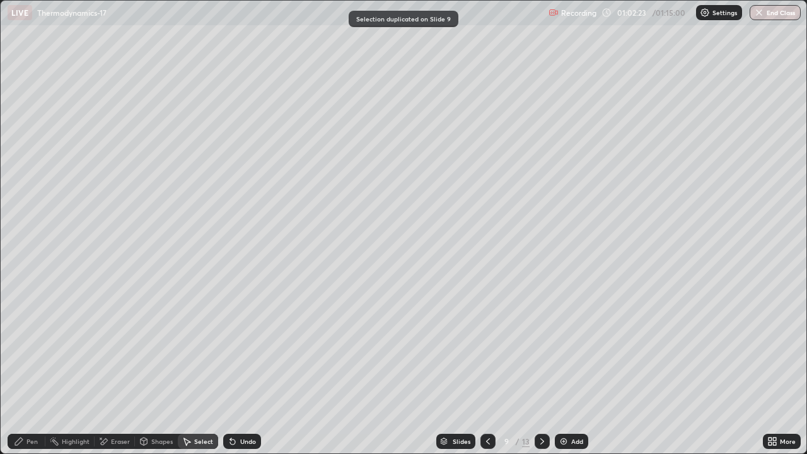
click at [111, 368] on div "Eraser" at bounding box center [120, 441] width 19 height 6
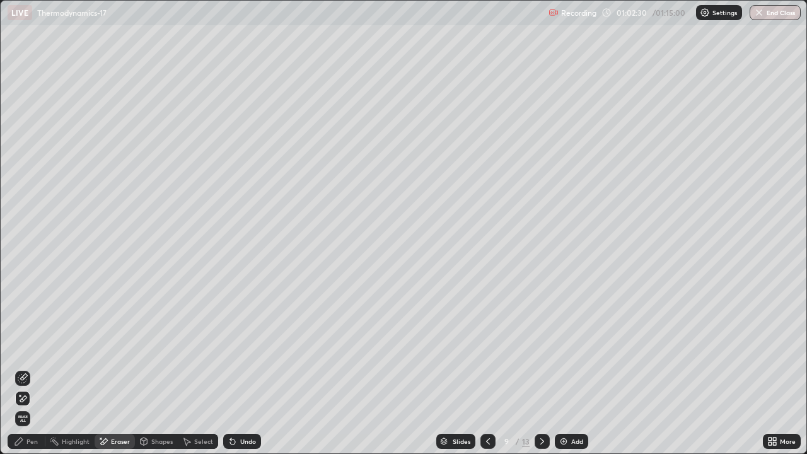
click at [26, 368] on div "Pen" at bounding box center [27, 441] width 38 height 15
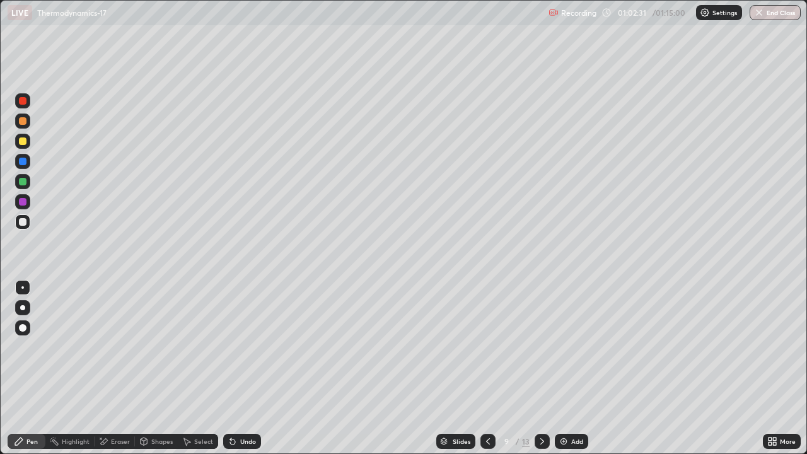
click at [28, 127] on div at bounding box center [22, 120] width 15 height 15
click at [23, 146] on div at bounding box center [22, 141] width 15 height 15
click at [23, 219] on div at bounding box center [23, 222] width 8 height 8
click at [231, 368] on icon at bounding box center [232, 441] width 5 height 5
click at [234, 368] on icon at bounding box center [233, 441] width 10 height 10
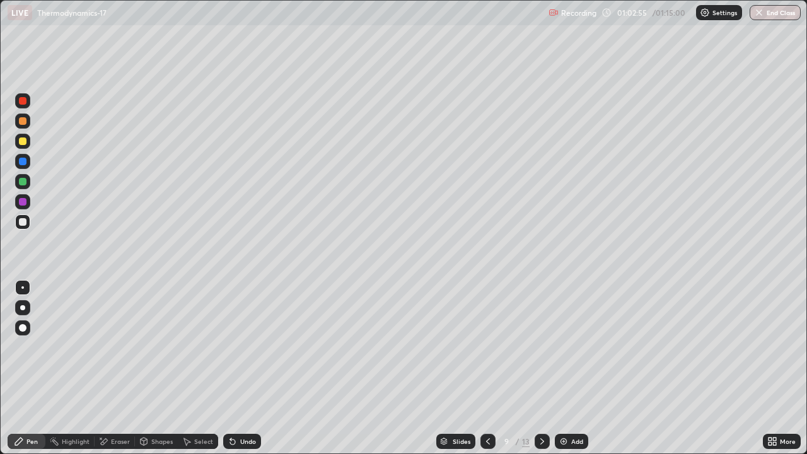
click at [231, 368] on icon at bounding box center [232, 441] width 5 height 5
click at [25, 160] on div at bounding box center [23, 162] width 8 height 8
click at [23, 183] on div at bounding box center [23, 182] width 8 height 8
click at [26, 163] on div at bounding box center [23, 162] width 8 height 8
click at [24, 182] on div at bounding box center [23, 182] width 8 height 8
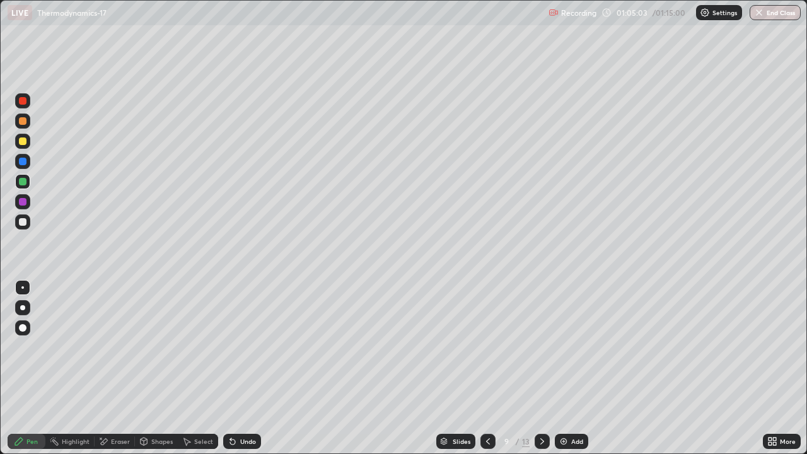
click at [23, 202] on div at bounding box center [23, 202] width 8 height 8
click at [30, 206] on div at bounding box center [22, 202] width 15 height 20
click at [23, 141] on div at bounding box center [23, 141] width 8 height 8
click at [113, 368] on div "Eraser" at bounding box center [120, 441] width 19 height 6
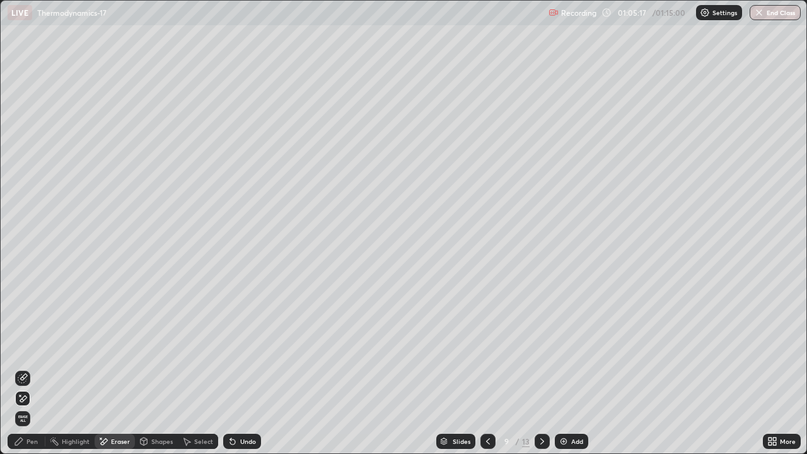
click at [21, 368] on icon at bounding box center [19, 441] width 10 height 10
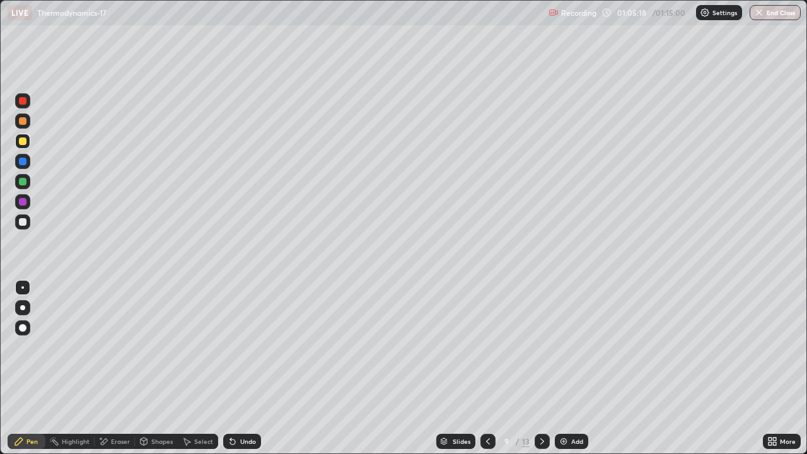
click at [24, 161] on div at bounding box center [23, 162] width 8 height 8
click at [24, 206] on div at bounding box center [22, 201] width 15 height 15
click at [23, 121] on div at bounding box center [23, 121] width 8 height 8
click at [23, 101] on div at bounding box center [23, 101] width 8 height 8
click at [776, 16] on button "End Class" at bounding box center [774, 12] width 51 height 15
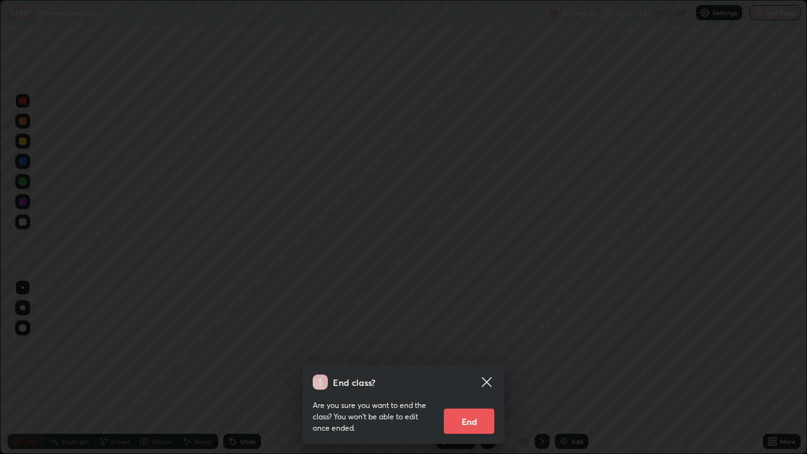
click at [485, 368] on button "End" at bounding box center [469, 420] width 50 height 25
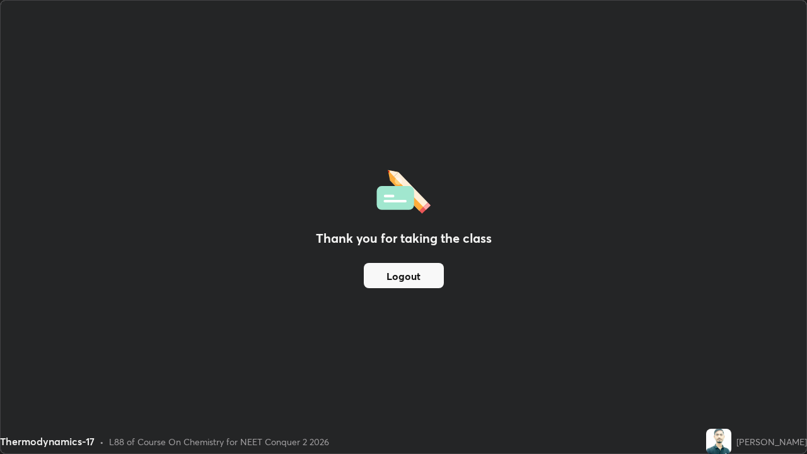
click at [416, 272] on button "Logout" at bounding box center [404, 275] width 80 height 25
